Goal: Task Accomplishment & Management: Use online tool/utility

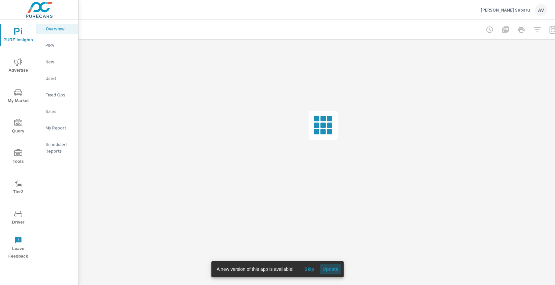
click at [330, 267] on span "Update" at bounding box center [330, 269] width 16 height 6
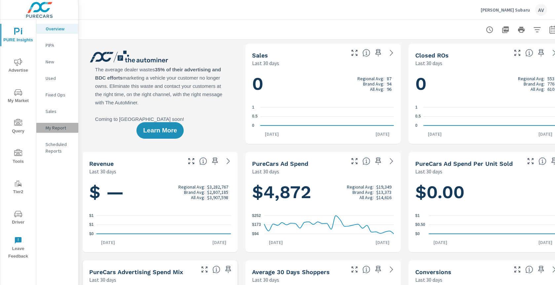
click at [51, 125] on p "My Report" at bounding box center [59, 127] width 27 height 7
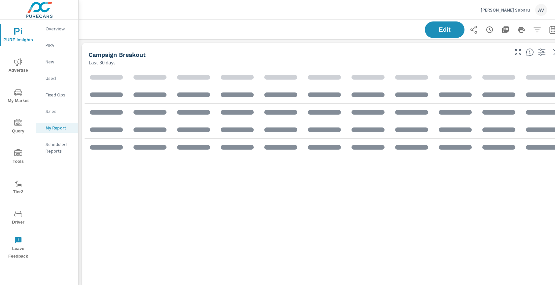
scroll to position [915, 489]
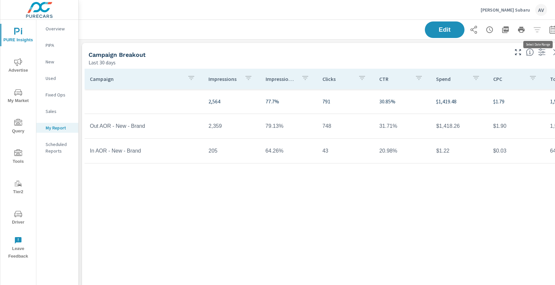
click at [553, 31] on icon "button" at bounding box center [552, 30] width 4 height 3
select select "Last 30 days"
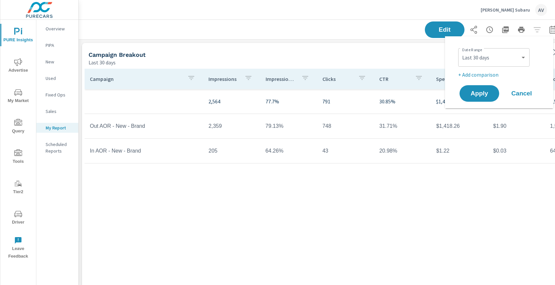
click at [473, 74] on p "+ Add comparison" at bounding box center [500, 75] width 85 height 8
select select "Previous period"
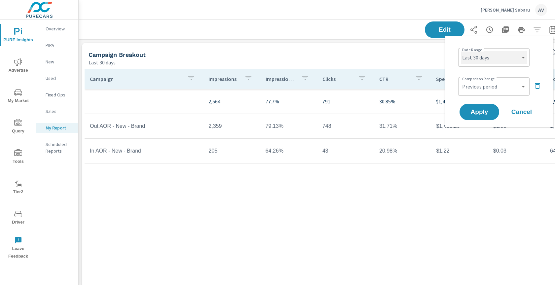
click at [486, 58] on select "Custom Yesterday Last week Last 7 days Last 14 days Last 30 days Last 45 days L…" at bounding box center [494, 57] width 66 height 13
select select "Month to date"
click at [461, 51] on select "Custom Yesterday Last week Last 7 days Last 14 days Last 30 days Last 45 days L…" at bounding box center [494, 57] width 66 height 13
click at [523, 83] on select "Custom Previous period Previous month Previous year" at bounding box center [494, 86] width 66 height 13
select select "Previous month"
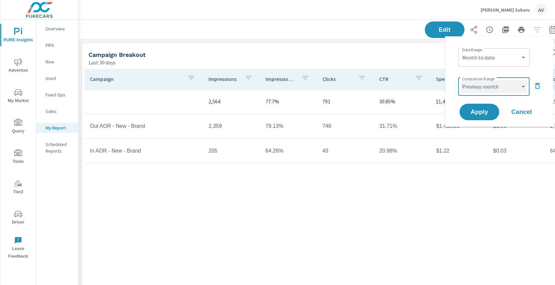
click at [461, 80] on select "Custom Previous period Previous month Previous year" at bounding box center [494, 86] width 66 height 13
click at [485, 109] on span "Apply" at bounding box center [479, 112] width 27 height 6
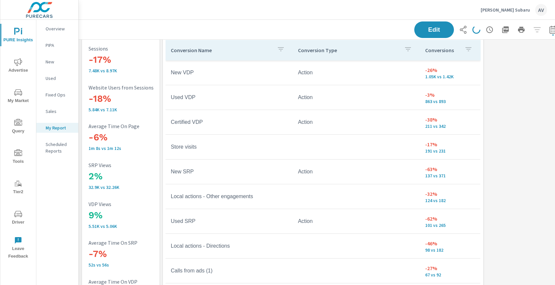
scroll to position [637, 0]
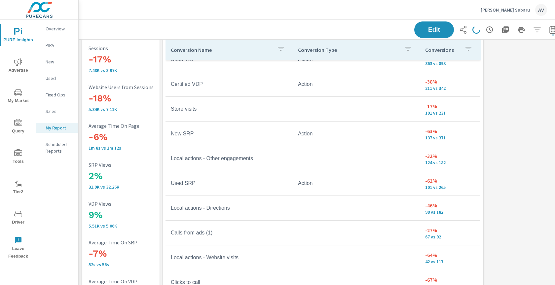
scroll to position [28, 0]
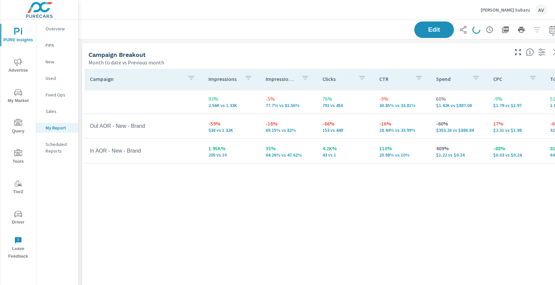
scroll to position [0, 12]
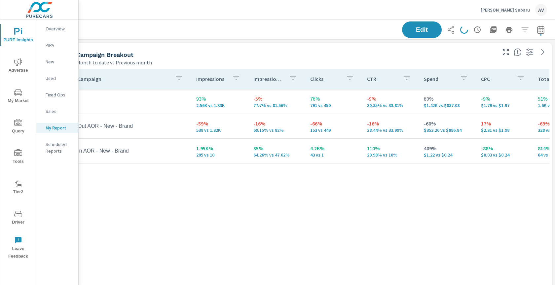
click at [539, 29] on icon "button" at bounding box center [540, 30] width 8 height 8
select select "Month to date"
select select "Previous month"
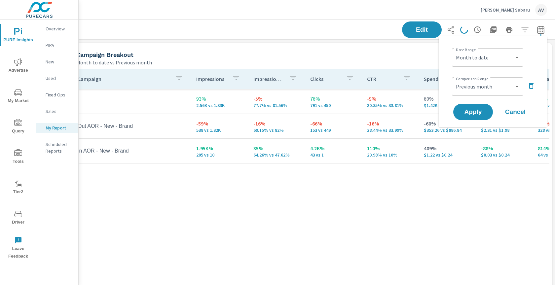
click at [531, 88] on icon "button" at bounding box center [531, 86] width 8 height 8
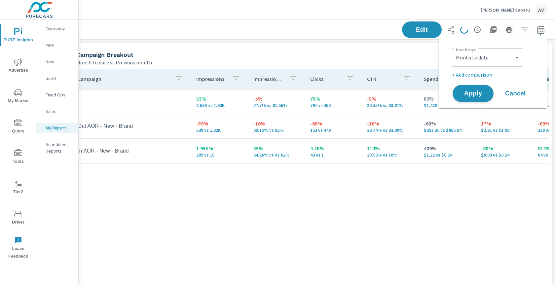
click at [475, 93] on span "Apply" at bounding box center [472, 93] width 27 height 6
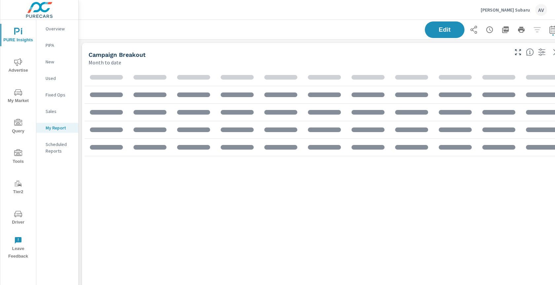
scroll to position [915, 489]
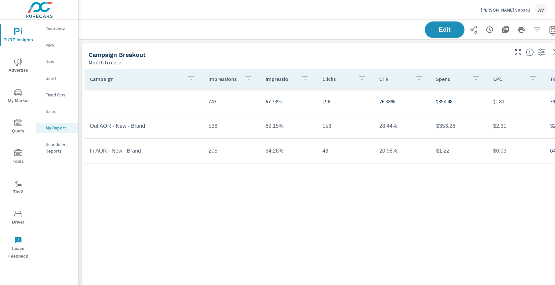
click at [198, 52] on div "Campaign Breakout" at bounding box center [297, 55] width 419 height 8
click at [262, 56] on div "Campaign Breakout" at bounding box center [297, 55] width 419 height 8
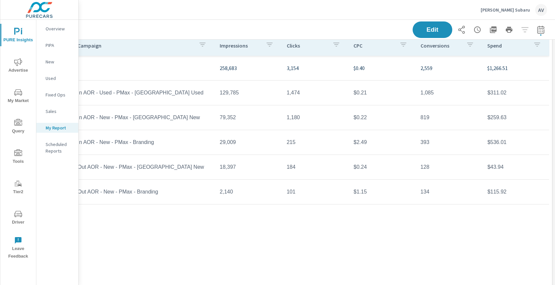
scroll to position [337, 0]
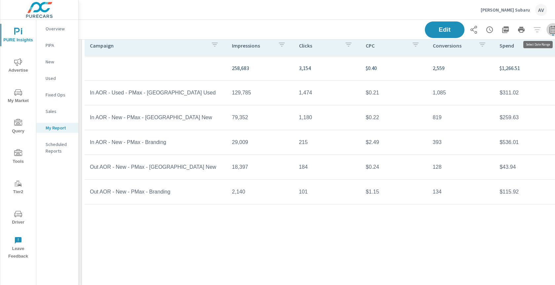
click at [549, 28] on icon "button" at bounding box center [553, 30] width 8 height 8
select select "Month to date"
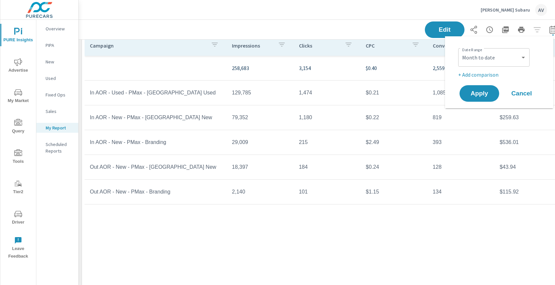
click at [477, 75] on p "+ Add comparison" at bounding box center [500, 75] width 85 height 8
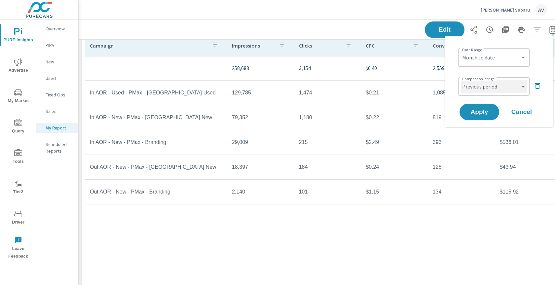
click at [479, 83] on select "Custom Previous period Previous month Previous year" at bounding box center [494, 86] width 66 height 13
select select "Previous year"
click at [461, 80] on select "Custom Previous period Previous month Previous year" at bounding box center [494, 86] width 66 height 13
click at [474, 112] on span "Apply" at bounding box center [479, 112] width 27 height 6
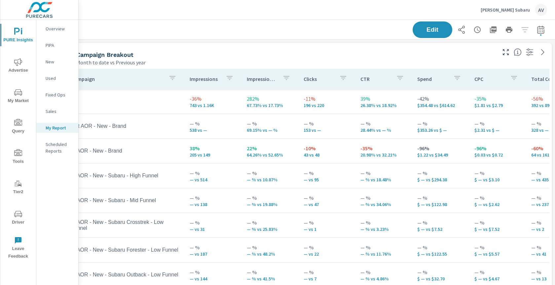
scroll to position [0, 9]
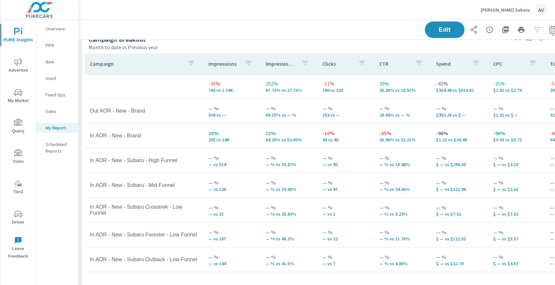
click at [322, 34] on div "Edit" at bounding box center [322, 29] width 473 height 19
click at [24, 36] on span "PURE Insights" at bounding box center [18, 36] width 32 height 16
